Goal: Information Seeking & Learning: Learn about a topic

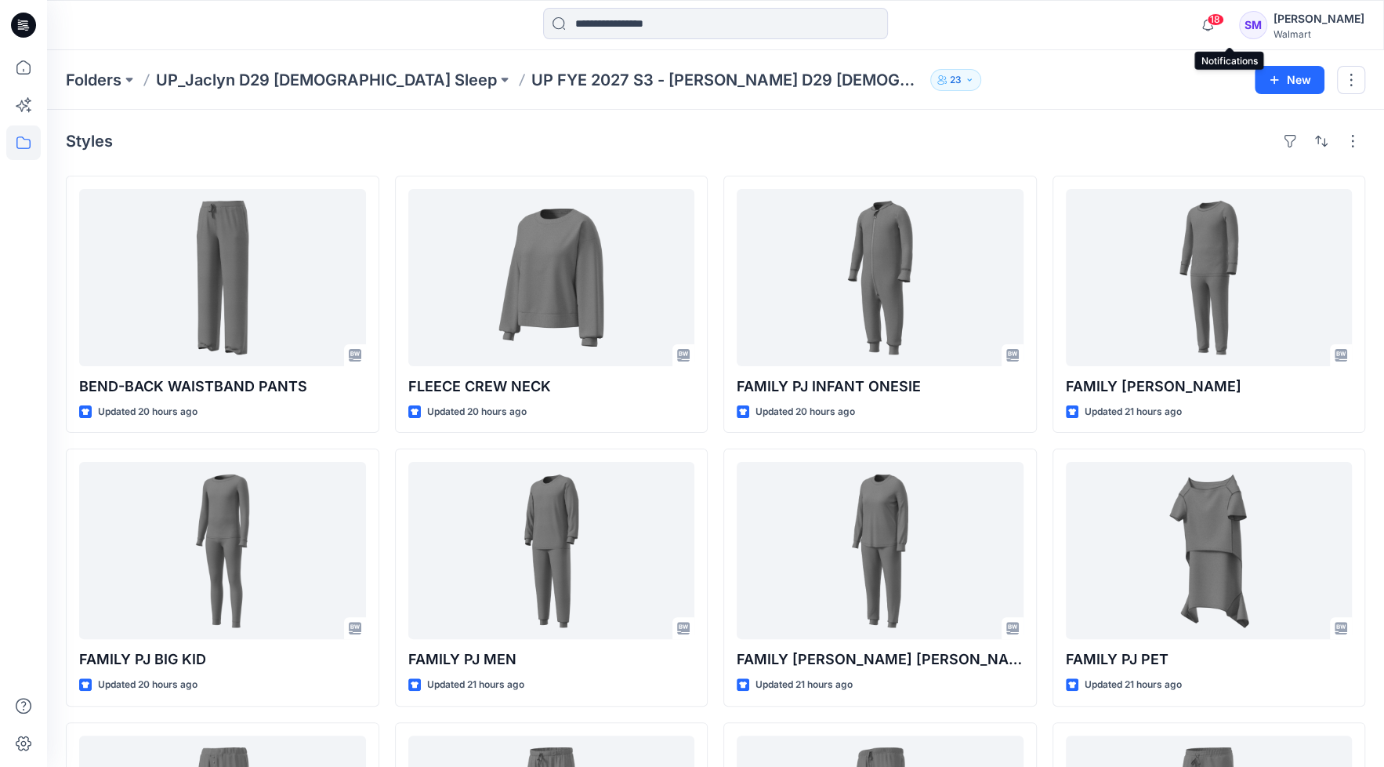
click at [1223, 26] on icon "button" at bounding box center [1208, 24] width 30 height 31
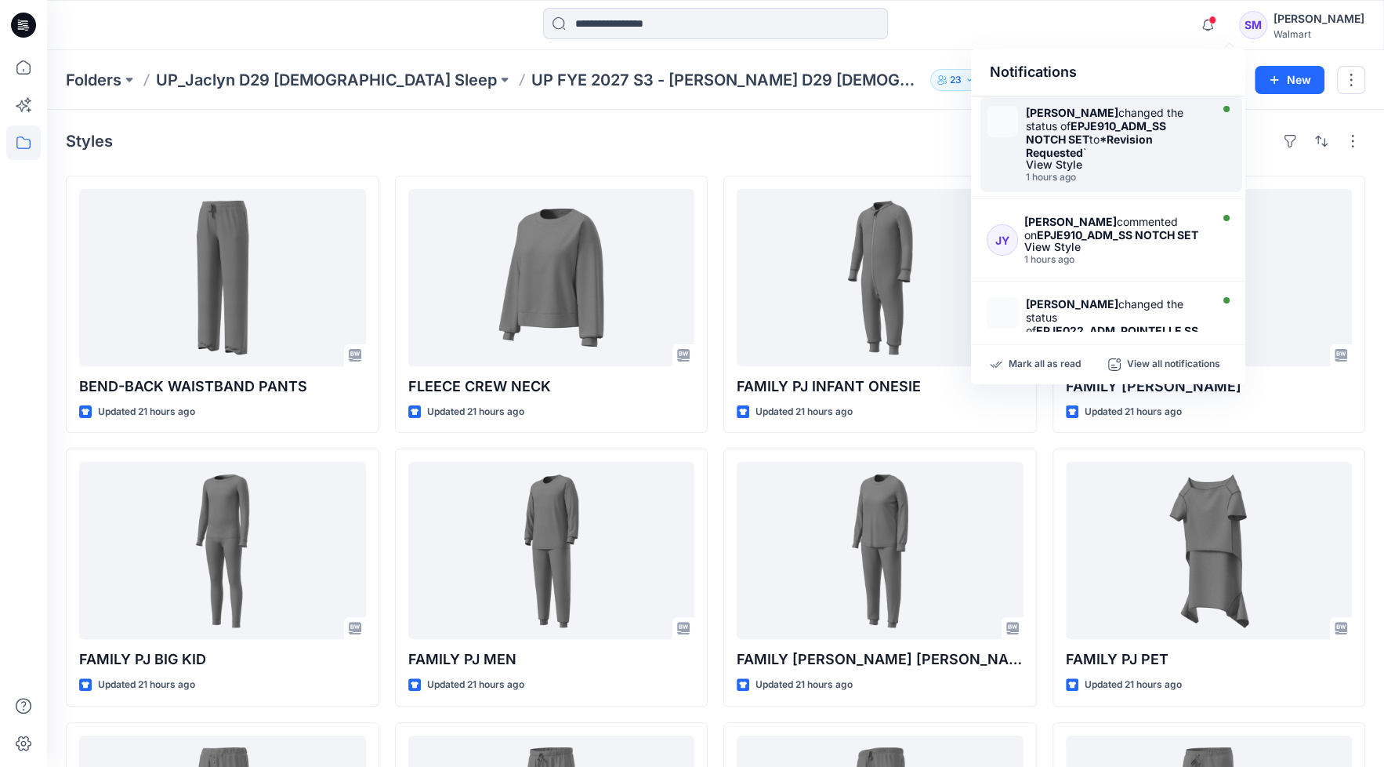
click at [1117, 131] on strong "EPJE910_ADM_SS NOTCH SET" at bounding box center [1096, 132] width 140 height 27
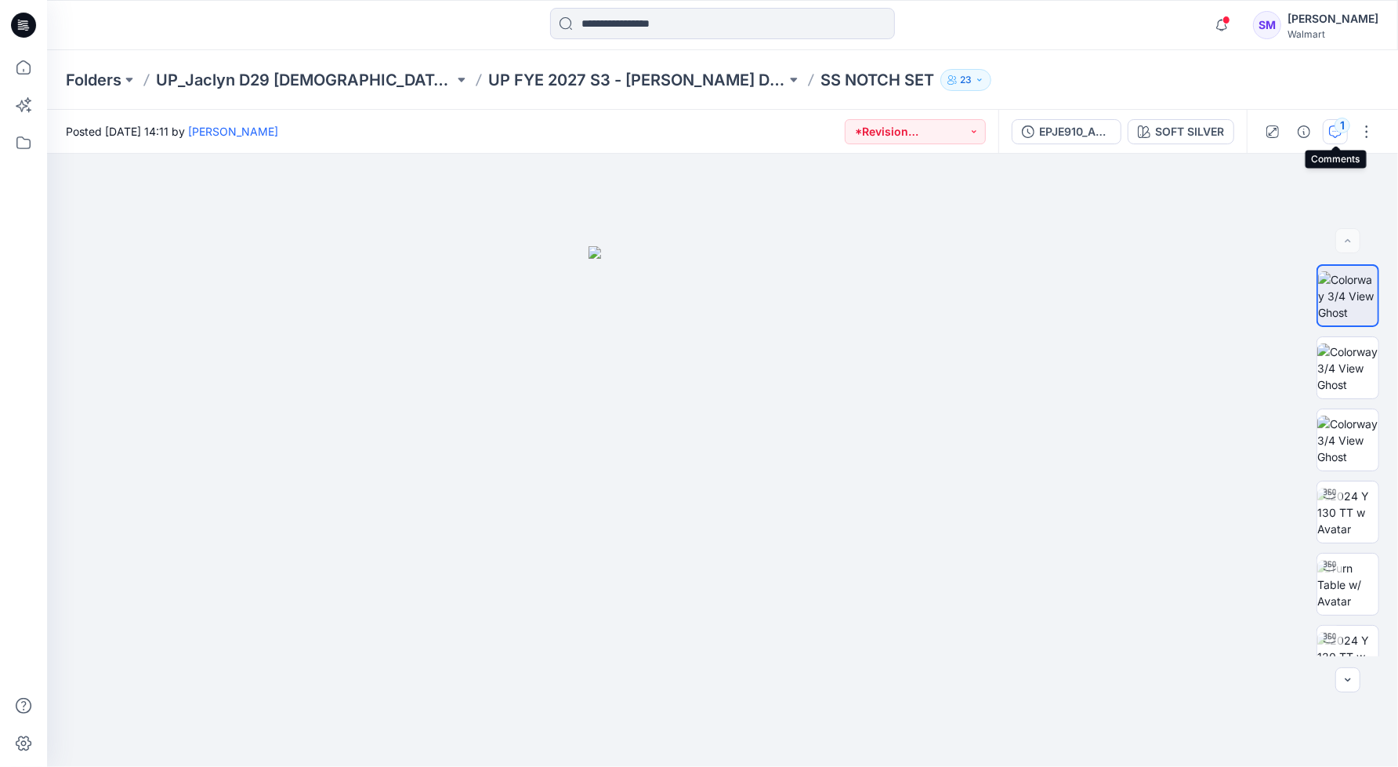
click at [1329, 132] on button "1" at bounding box center [1335, 131] width 25 height 25
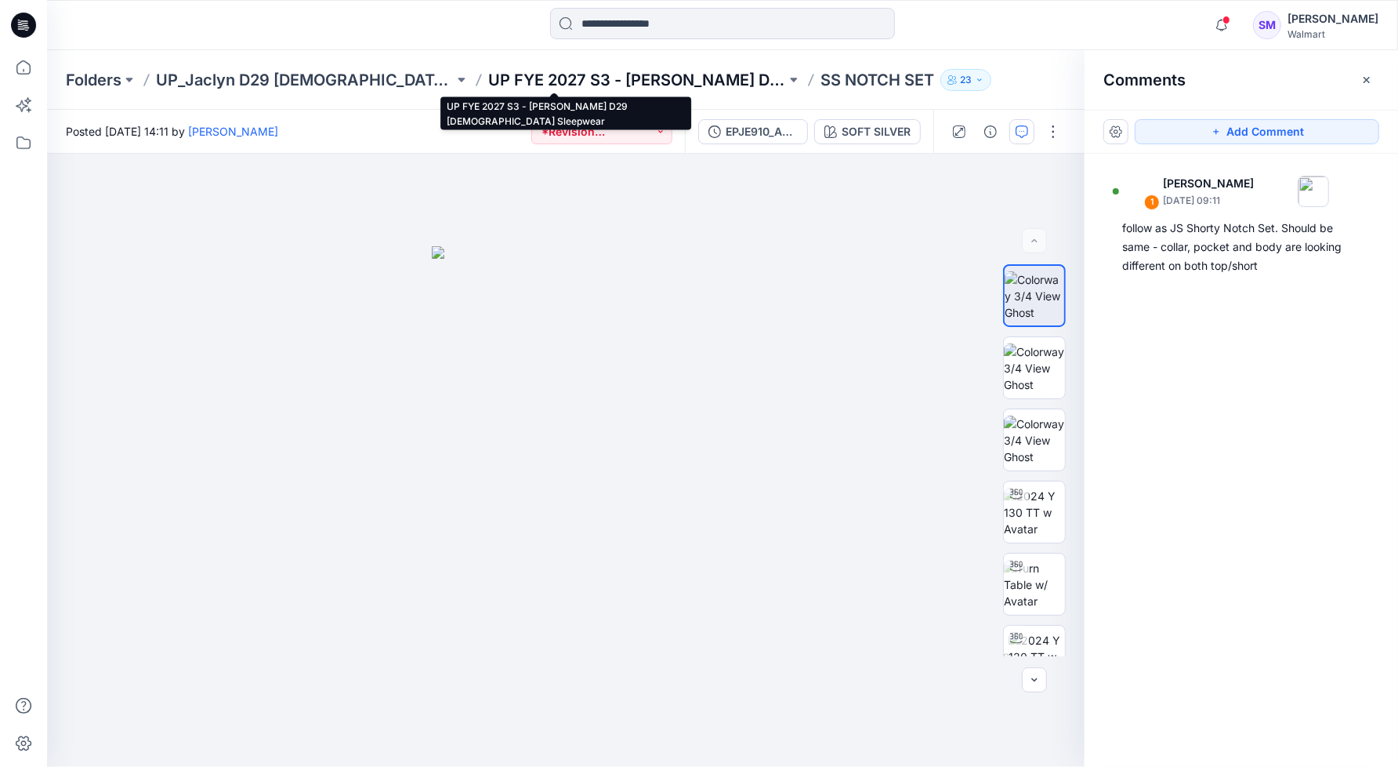
click at [560, 78] on p "UP FYE 2027 S3 - [PERSON_NAME] D29 [DEMOGRAPHIC_DATA] Sleepwear" at bounding box center [637, 80] width 298 height 22
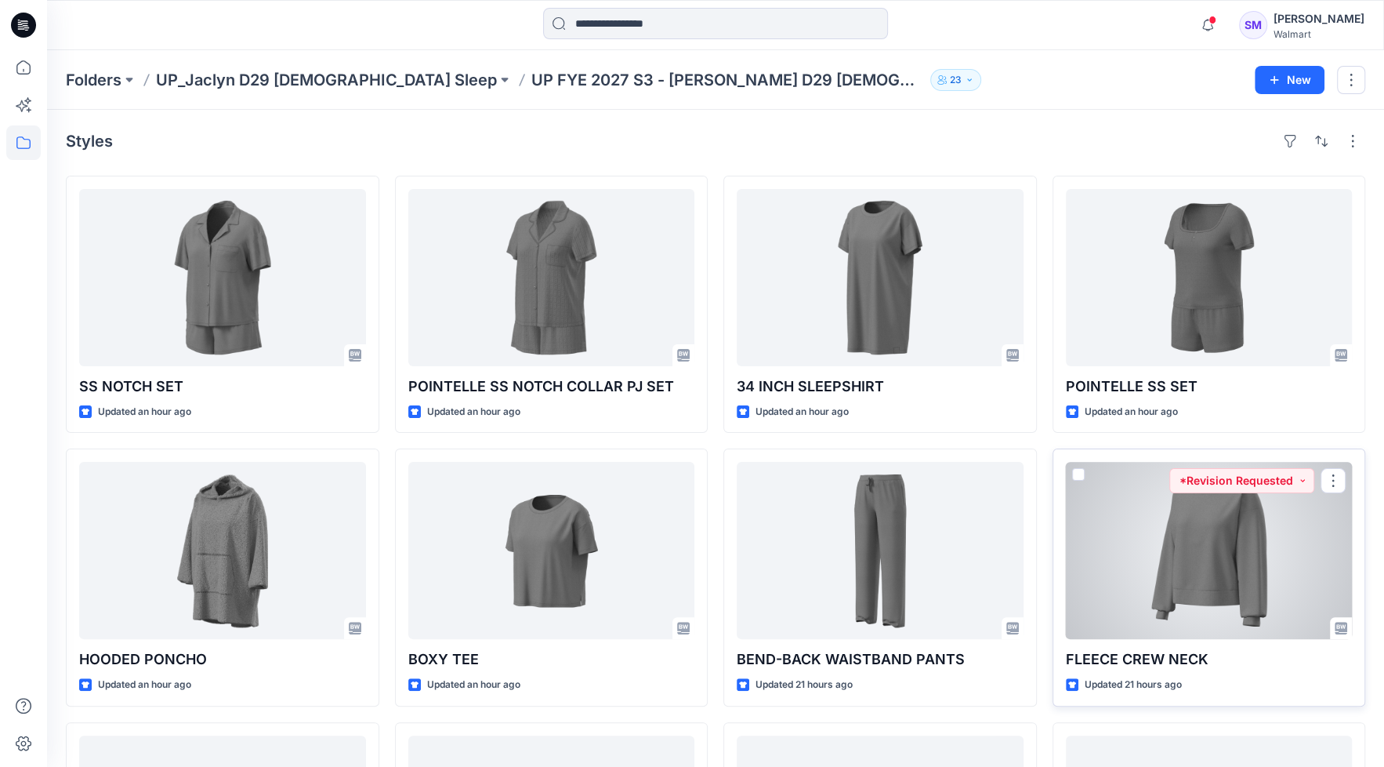
click at [1242, 576] on div at bounding box center [1209, 550] width 287 height 177
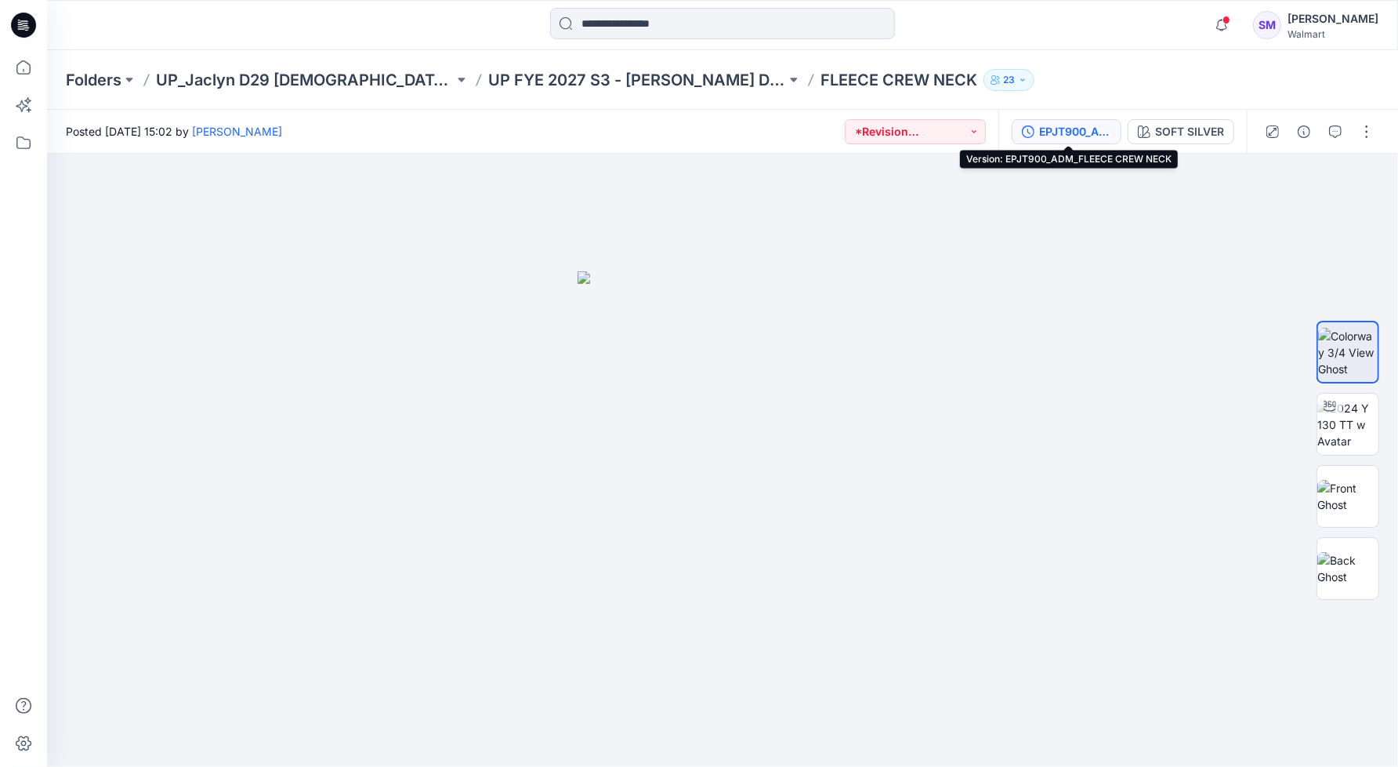
click at [1061, 128] on div "EPJT900_ADM_FLEECE CREW NECK" at bounding box center [1075, 131] width 72 height 17
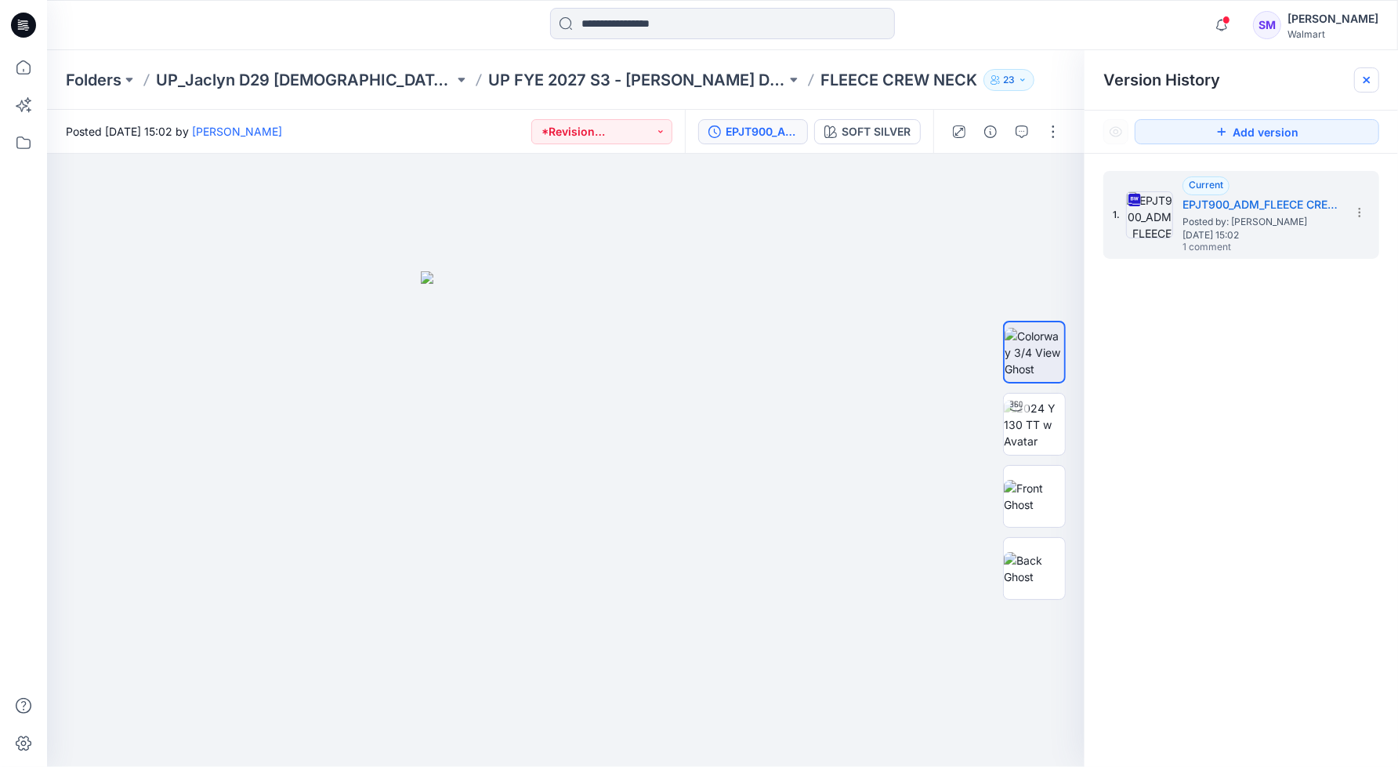
click at [1372, 78] on icon at bounding box center [1367, 80] width 13 height 13
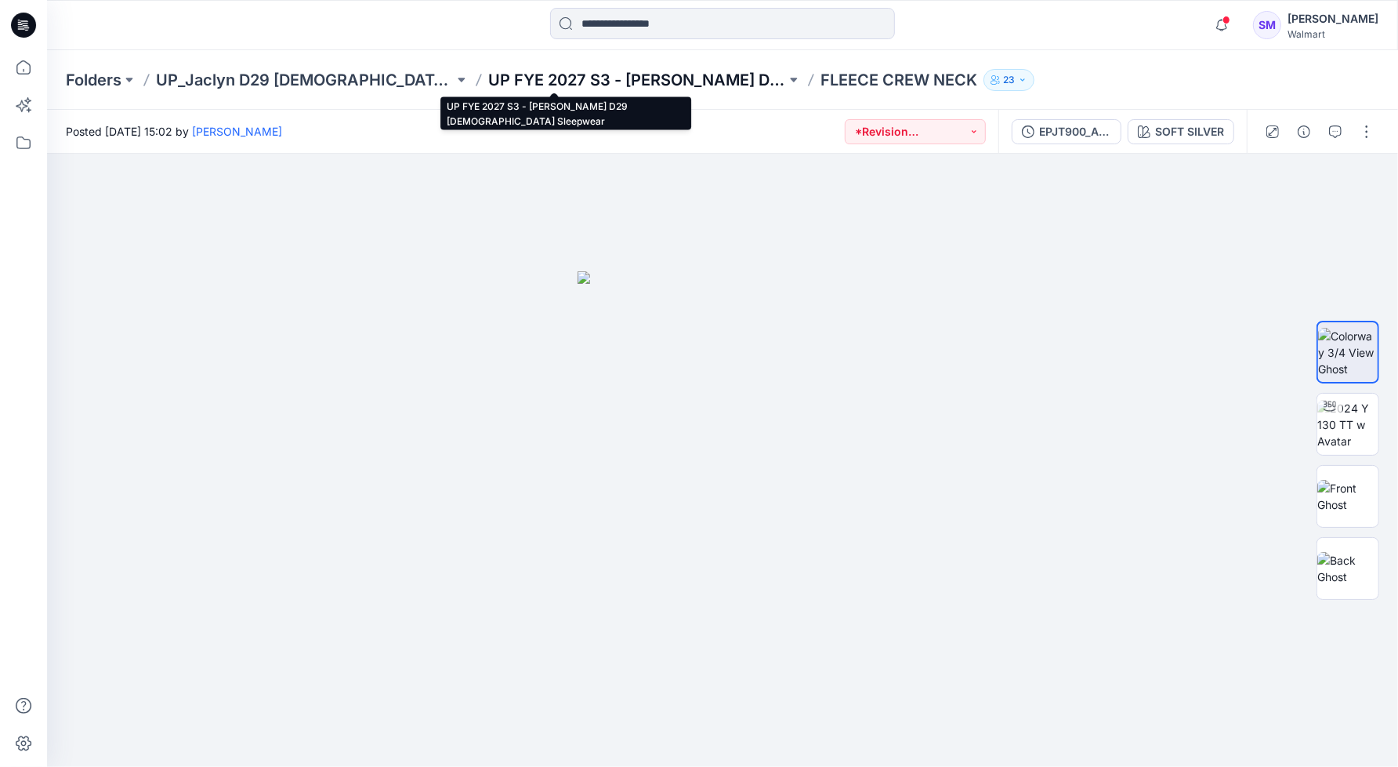
click at [580, 85] on p "UP FYE 2027 S3 - [PERSON_NAME] D29 [DEMOGRAPHIC_DATA] Sleepwear" at bounding box center [637, 80] width 298 height 22
